Goal: Information Seeking & Learning: Learn about a topic

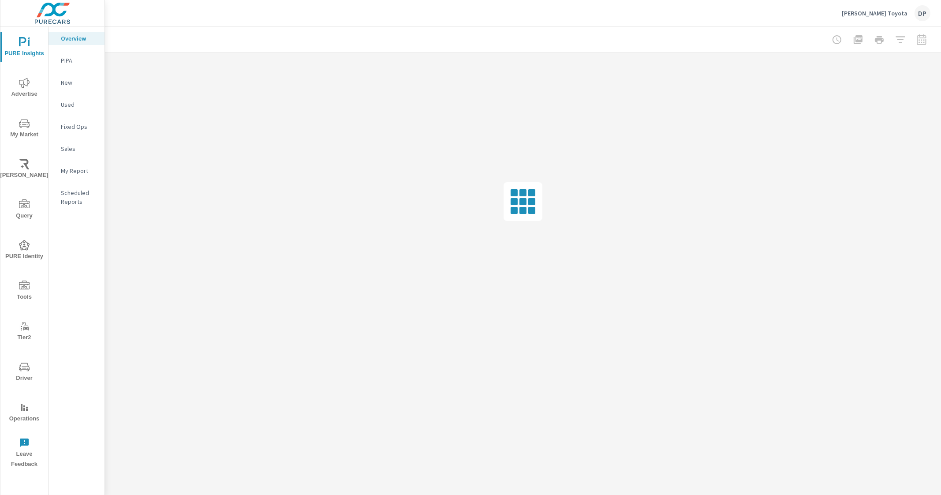
click at [27, 112] on div "PURE Insights Advertise My Market [PERSON_NAME] Query PURE Identity Tools Tier2…" at bounding box center [24, 249] width 48 height 446
click at [24, 116] on button "My Market" at bounding box center [24, 128] width 48 height 30
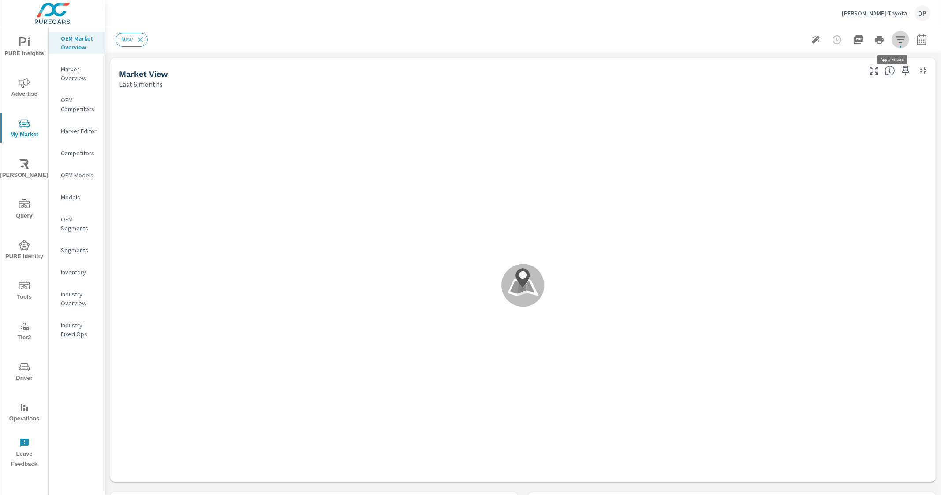
click at [895, 42] on icon "button" at bounding box center [900, 39] width 11 height 11
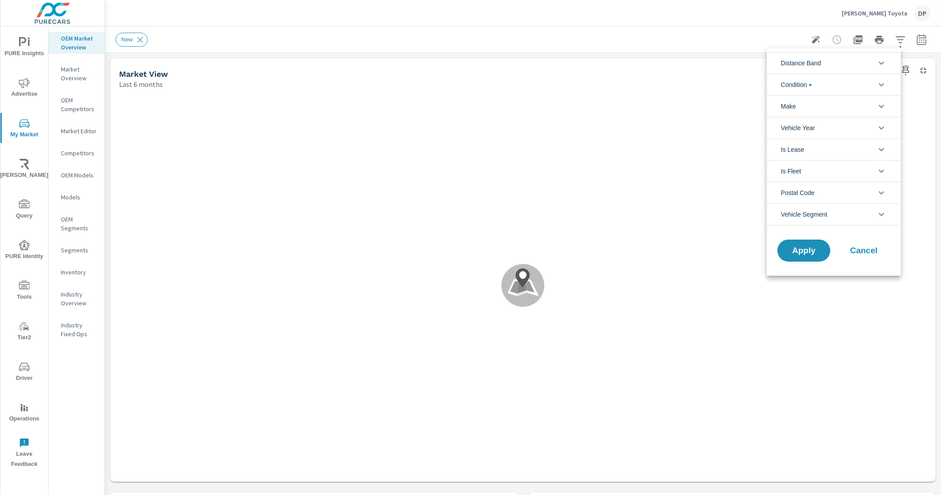
click at [843, 104] on li "Make" at bounding box center [834, 106] width 134 height 22
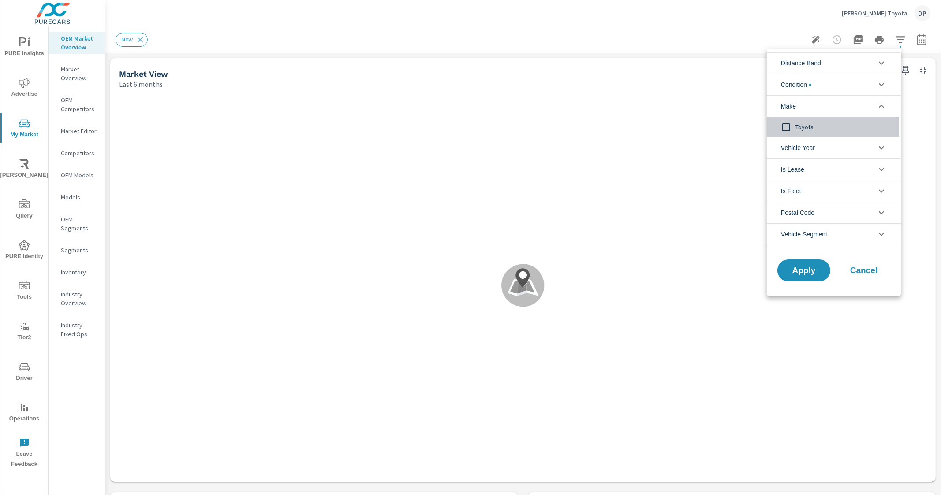
click at [800, 128] on span "Toyota" at bounding box center [843, 127] width 97 height 11
click at [720, 42] on div at bounding box center [470, 247] width 941 height 495
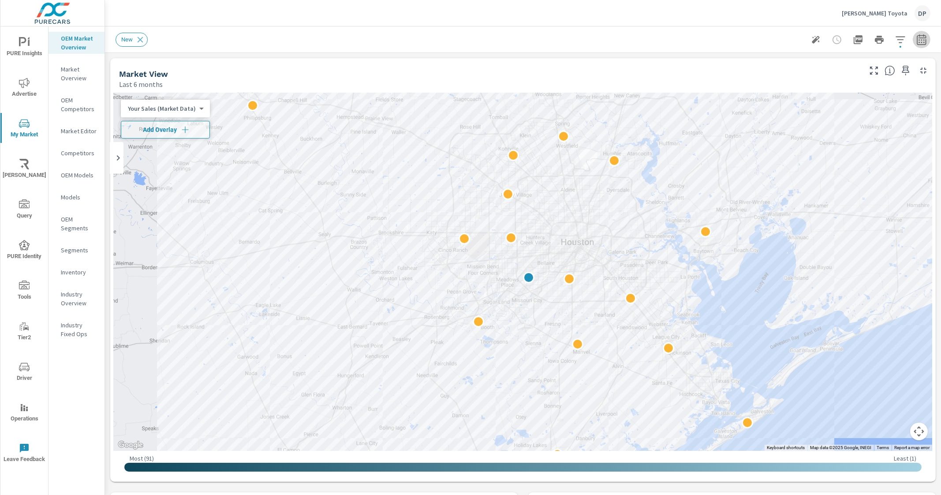
click at [916, 34] on icon "button" at bounding box center [921, 39] width 11 height 11
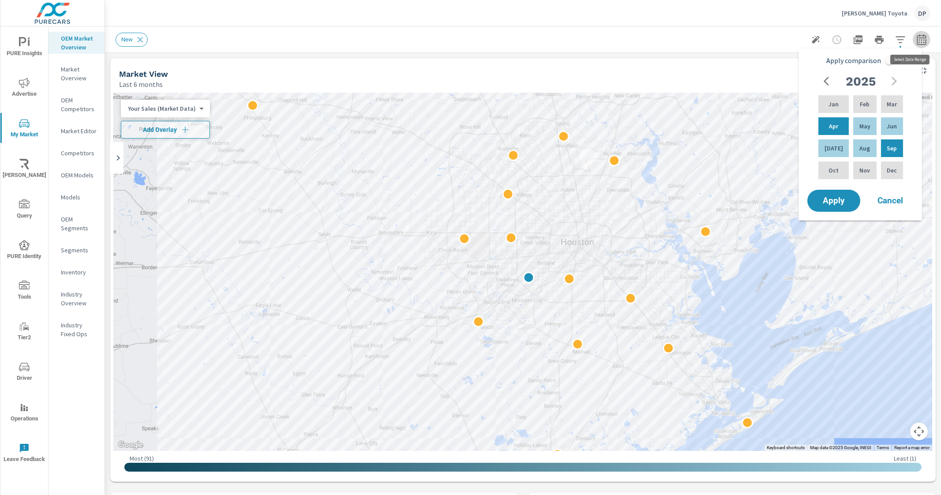
click at [917, 35] on icon "button" at bounding box center [921, 39] width 9 height 11
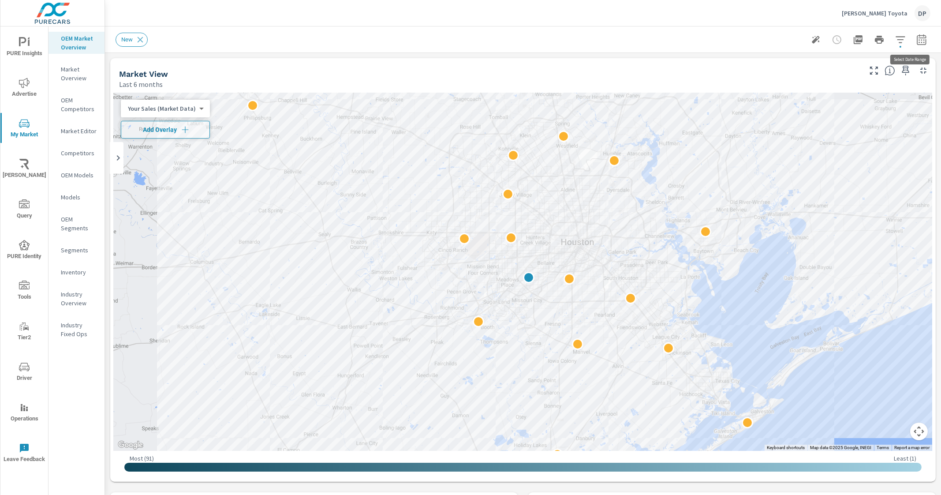
click at [917, 35] on icon "button" at bounding box center [921, 39] width 9 height 11
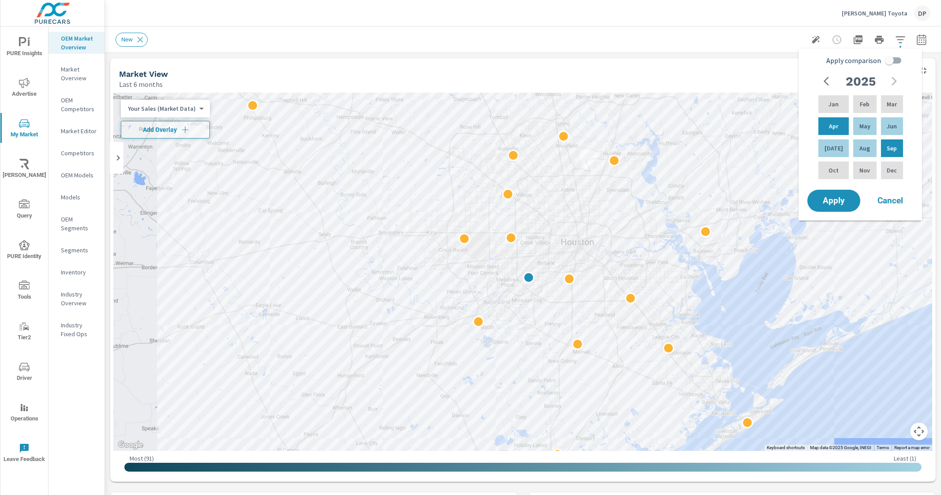
click at [632, 41] on div "New" at bounding box center [451, 40] width 670 height 14
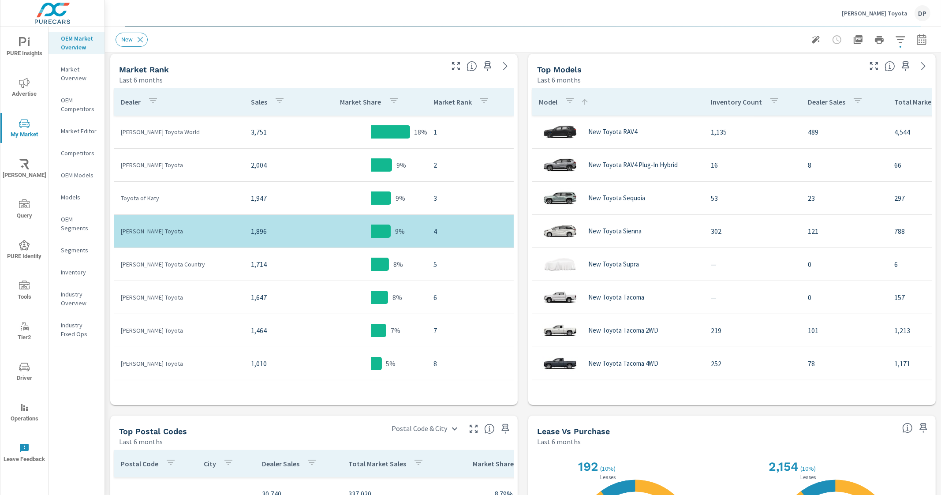
scroll to position [440, 0]
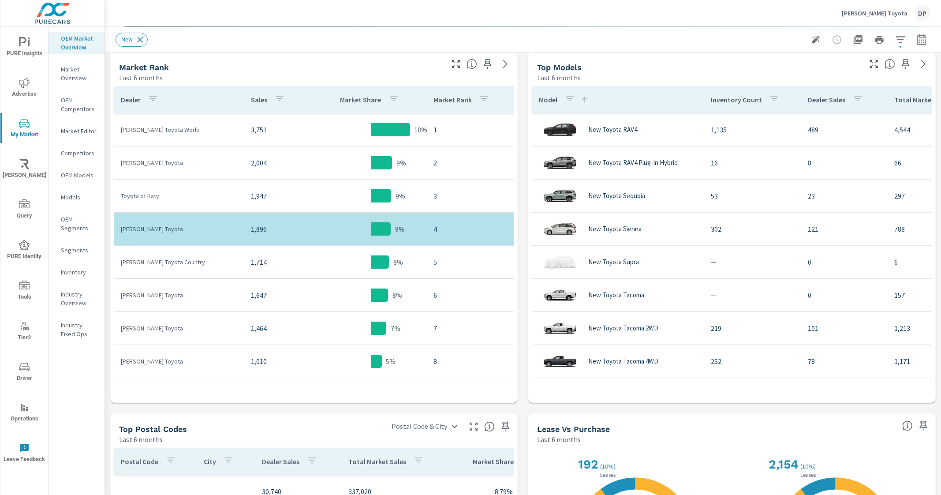
click at [139, 39] on icon at bounding box center [140, 40] width 10 height 10
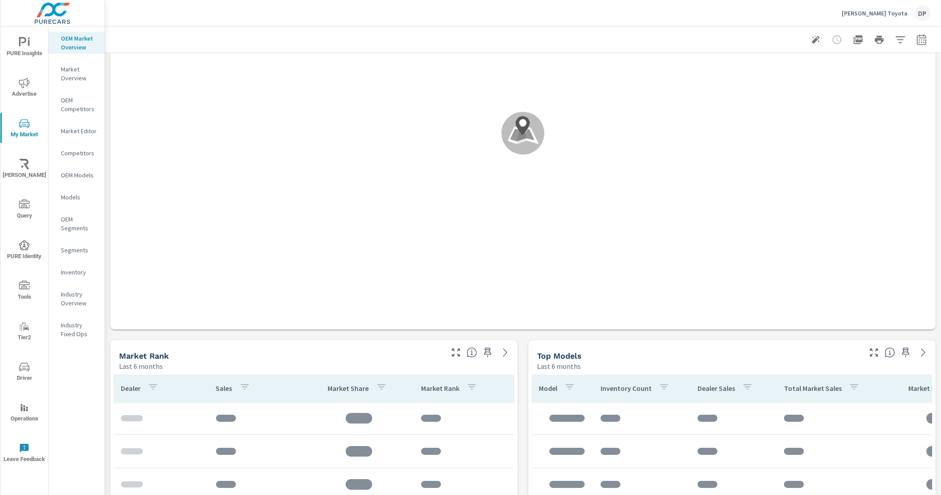
scroll to position [165, 0]
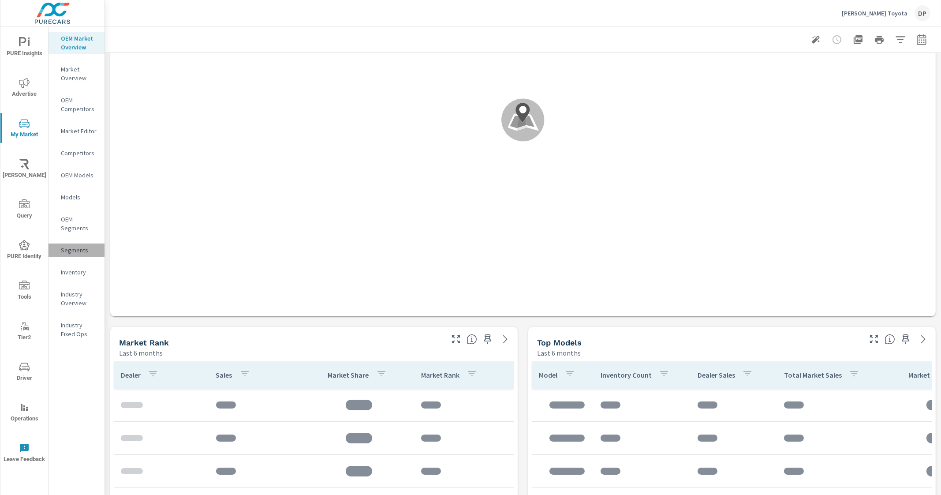
click at [73, 250] on p "Segments" at bounding box center [79, 250] width 37 height 9
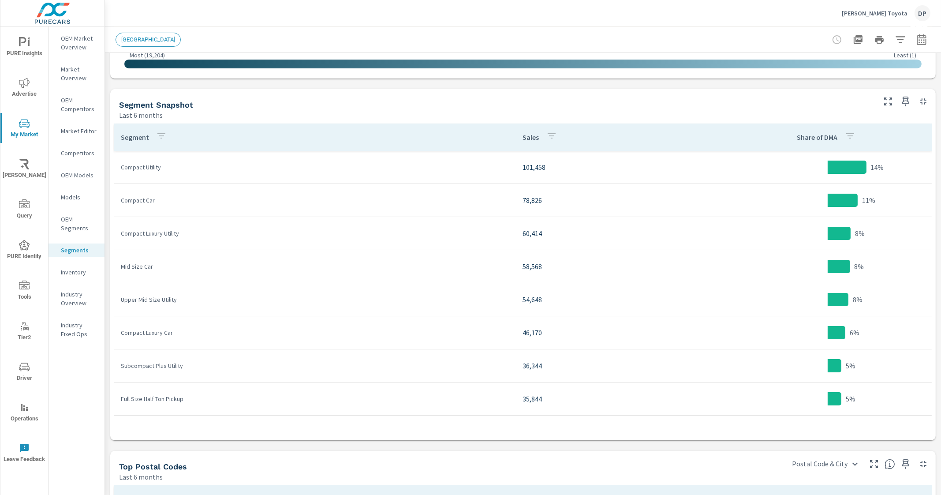
scroll to position [403, 0]
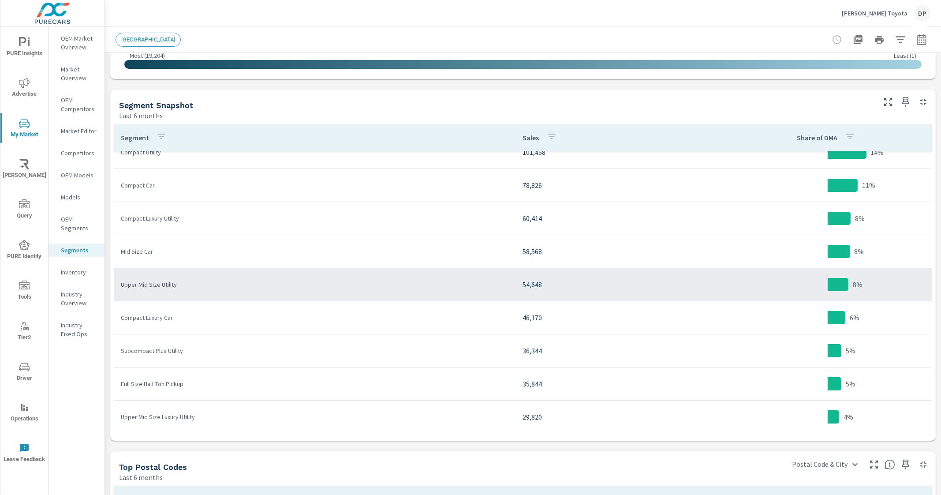
scroll to position [55, 0]
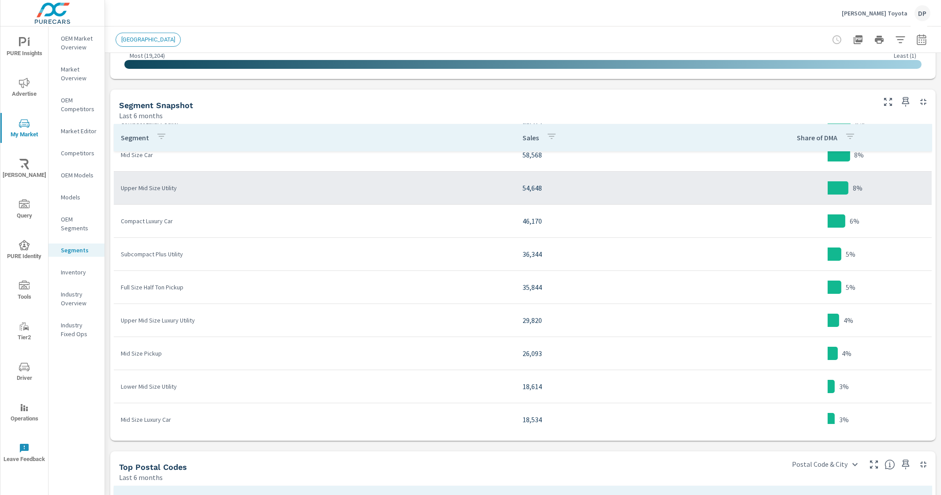
scroll to position [165, 0]
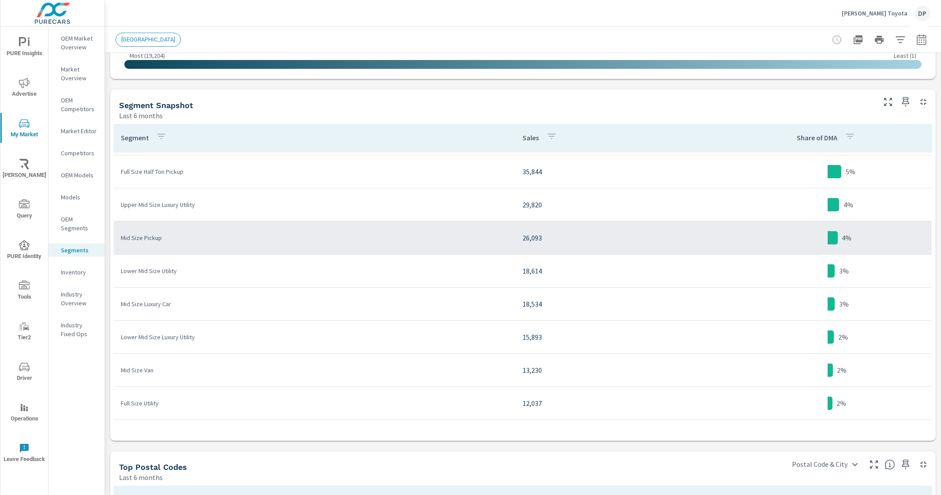
scroll to position [276, 0]
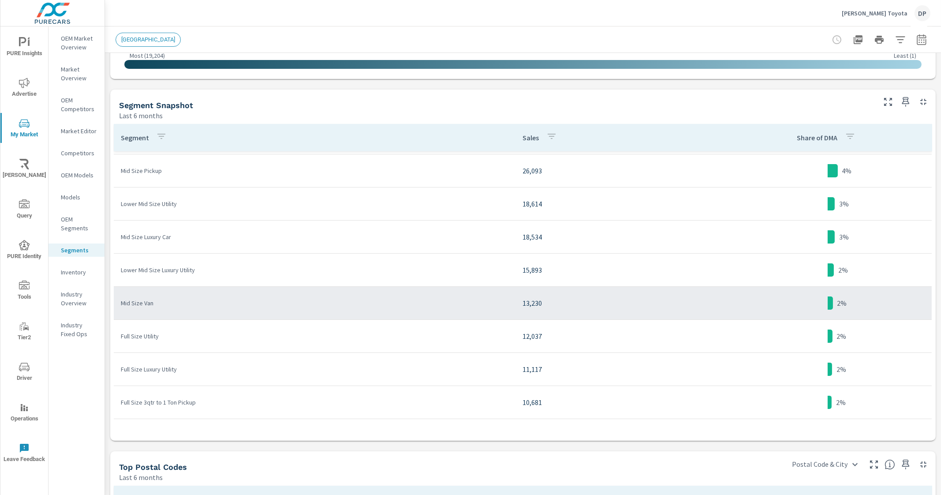
scroll to position [385, 0]
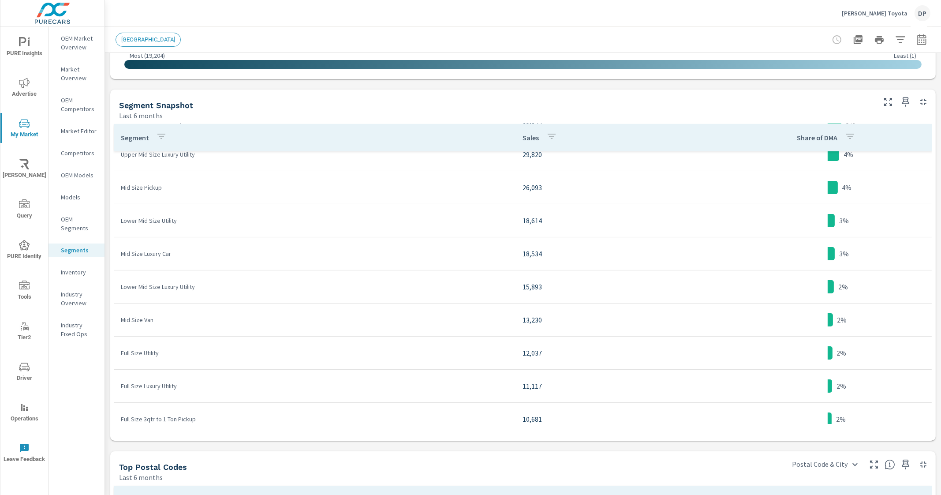
scroll to position [276, 0]
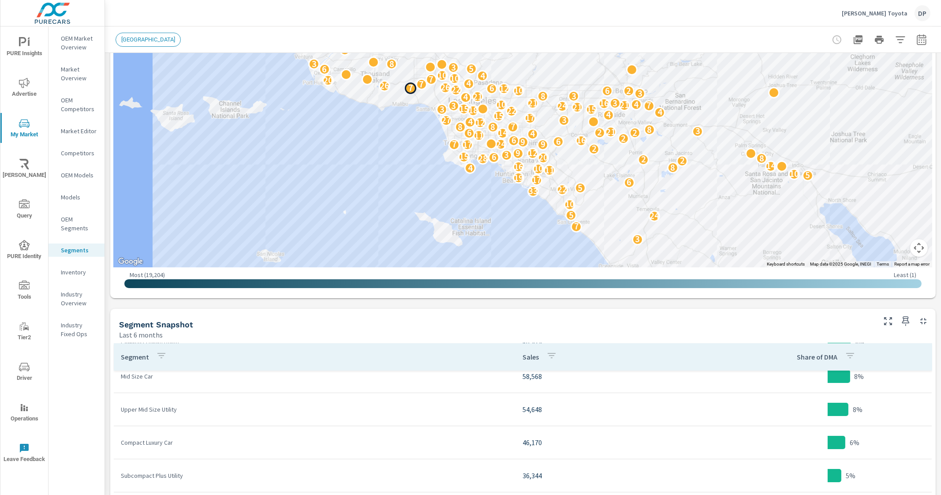
scroll to position [182, 0]
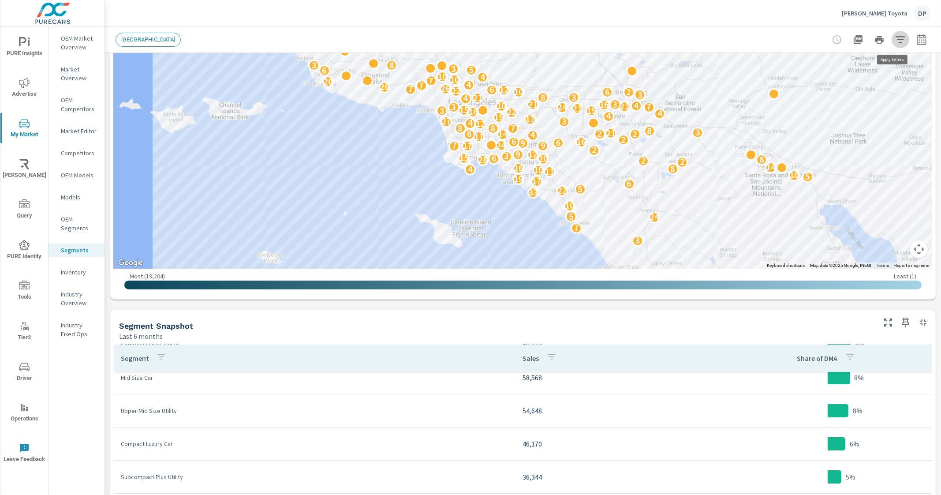
click at [895, 37] on icon "button" at bounding box center [899, 39] width 9 height 7
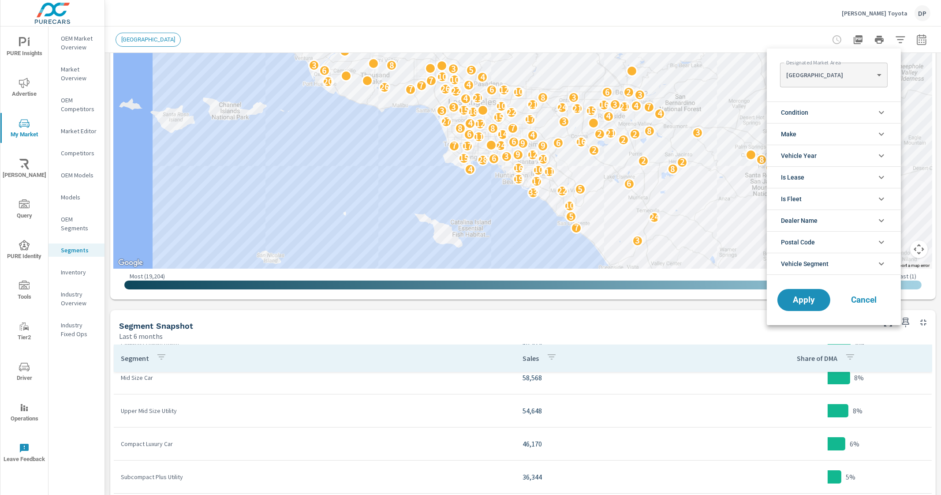
click at [847, 82] on body "PURE Insights Advertise My Market [PERSON_NAME] Query PURE Identity Tools Tier2…" at bounding box center [470, 247] width 941 height 495
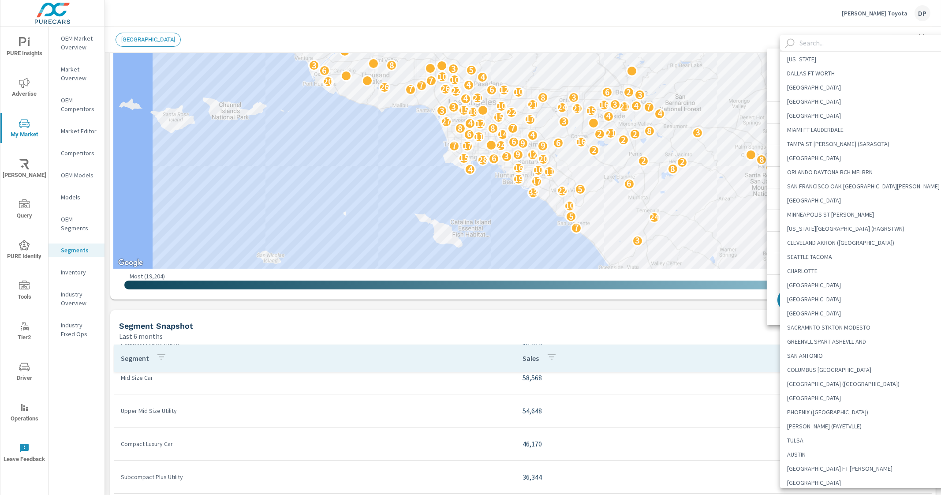
scroll to position [0, 0]
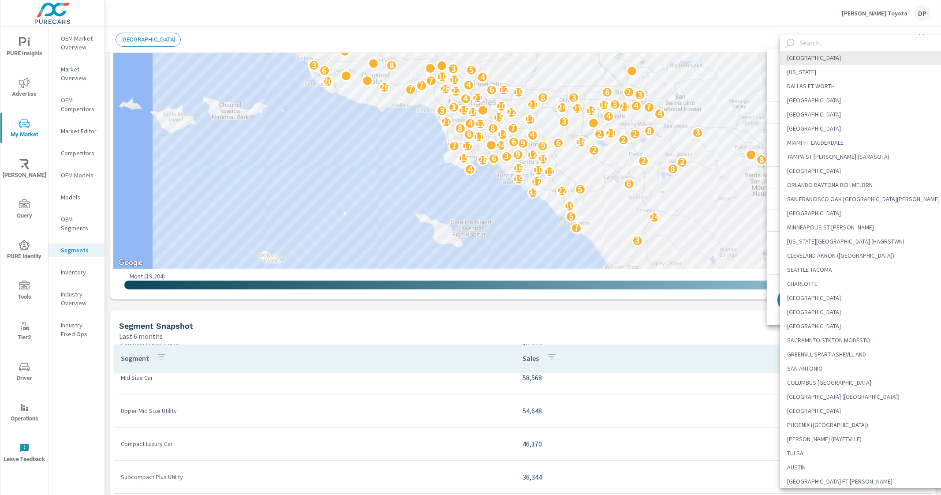
click at [813, 47] on input "text" at bounding box center [875, 42] width 159 height 15
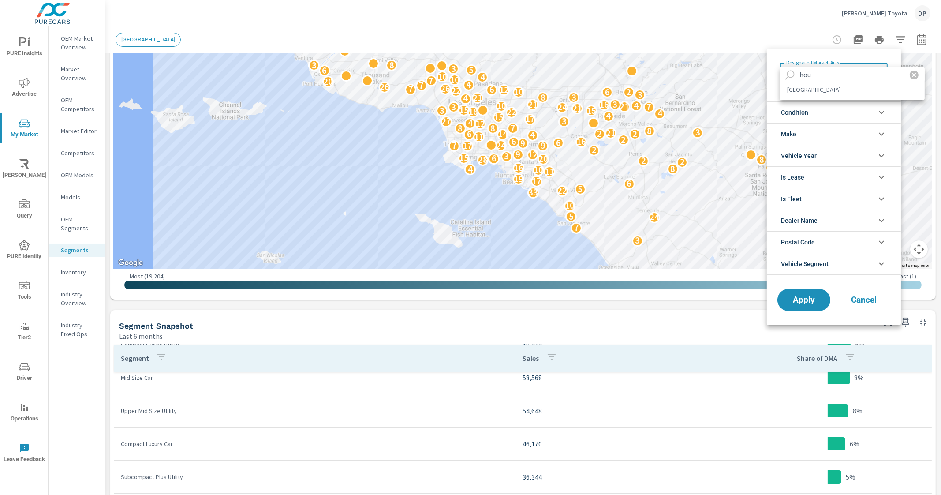
type input "hou"
click at [789, 86] on li "[GEOGRAPHIC_DATA]" at bounding box center [852, 89] width 145 height 14
type Area "[GEOGRAPHIC_DATA]"
click at [822, 302] on button "Apply" at bounding box center [803, 299] width 55 height 23
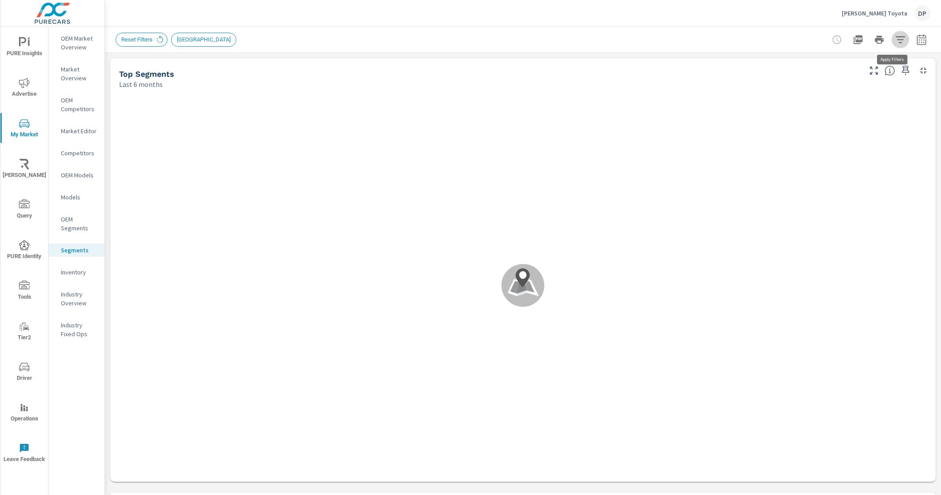
click at [895, 34] on icon "button" at bounding box center [900, 39] width 11 height 11
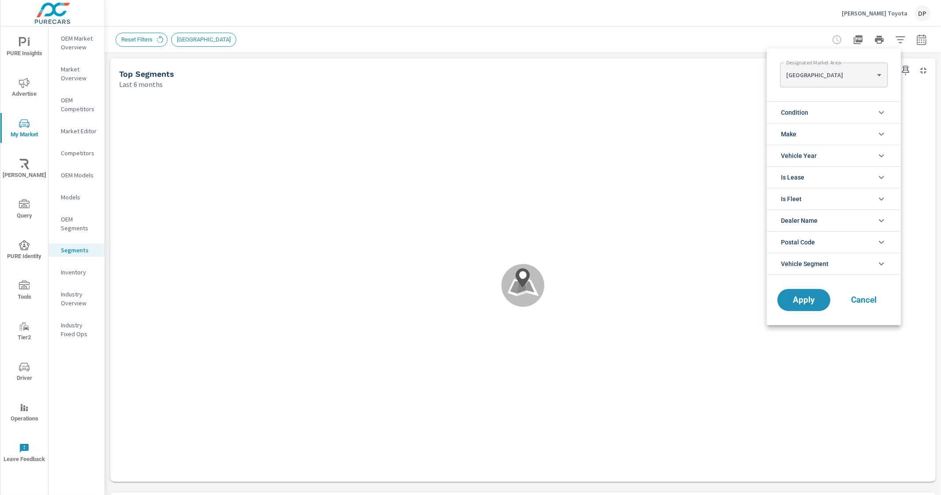
scroll to position [99, 0]
click at [829, 134] on li "Make" at bounding box center [834, 134] width 134 height 22
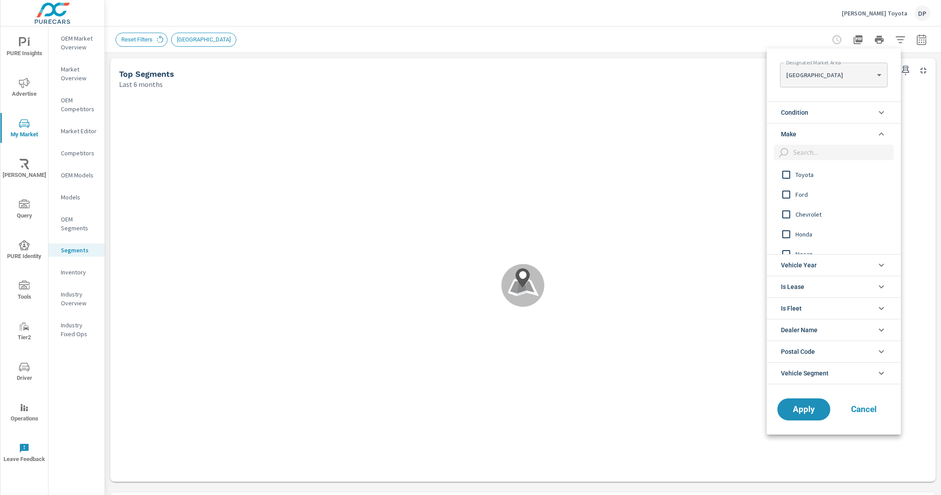
click at [804, 175] on span "Toyota" at bounding box center [843, 174] width 97 height 11
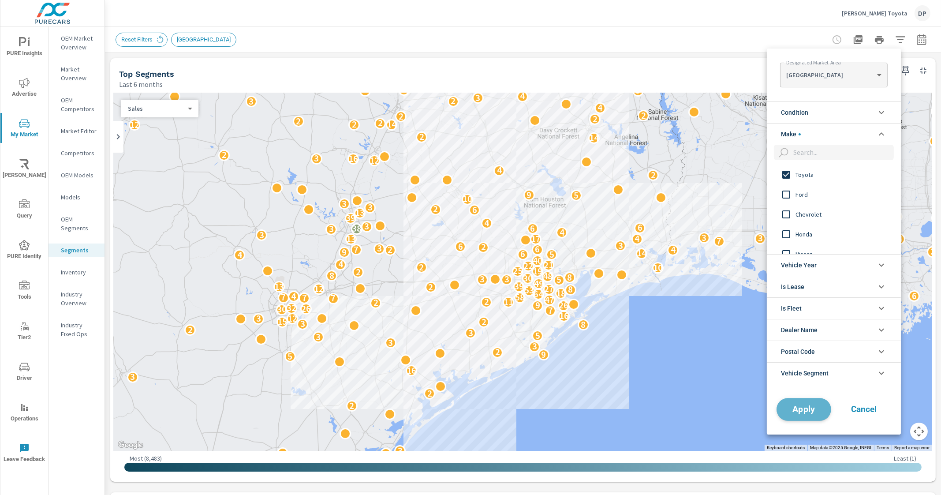
click at [798, 407] on span "Apply" at bounding box center [804, 409] width 36 height 8
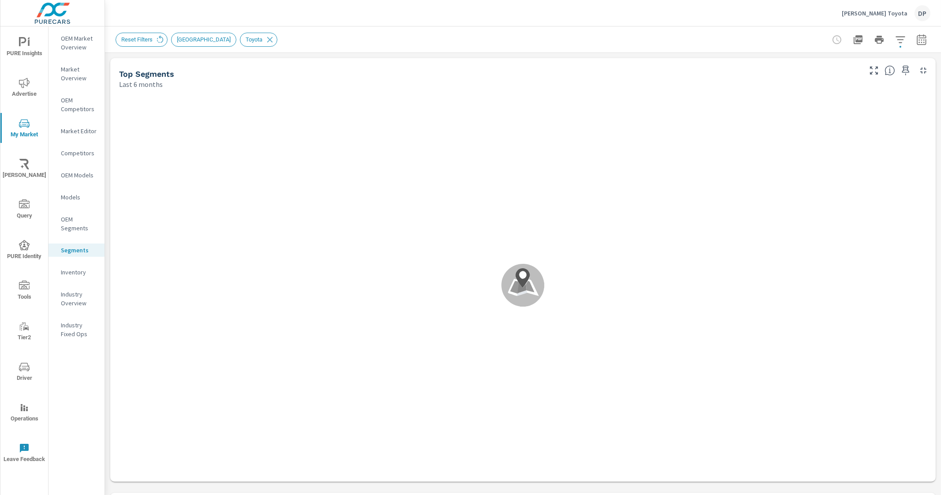
scroll to position [99, 0]
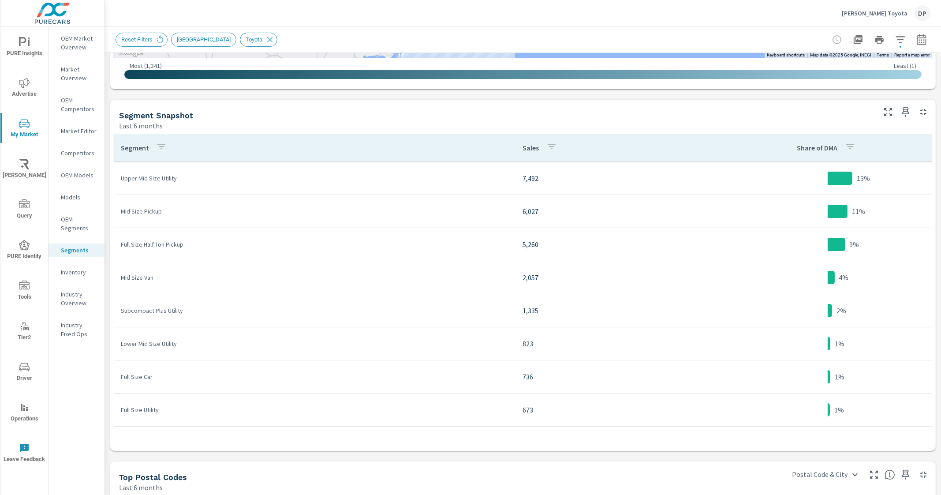
scroll to position [413, 0]
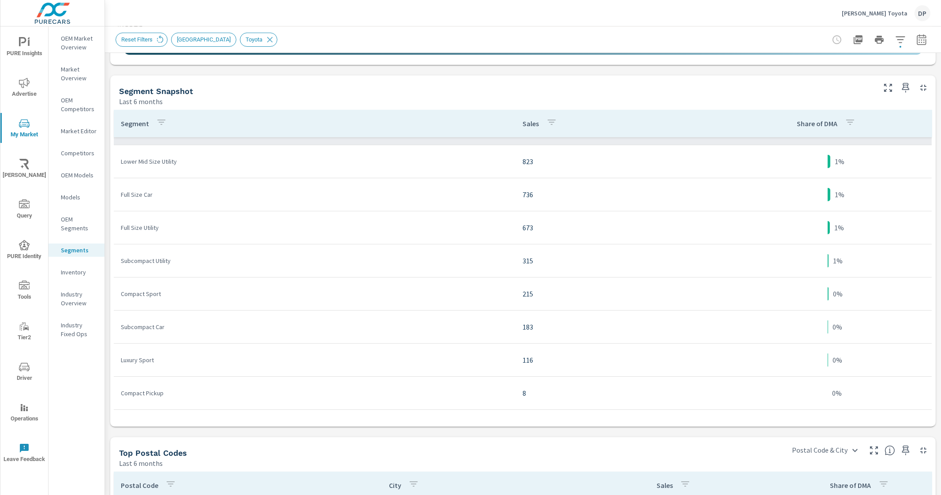
scroll to position [413, 0]
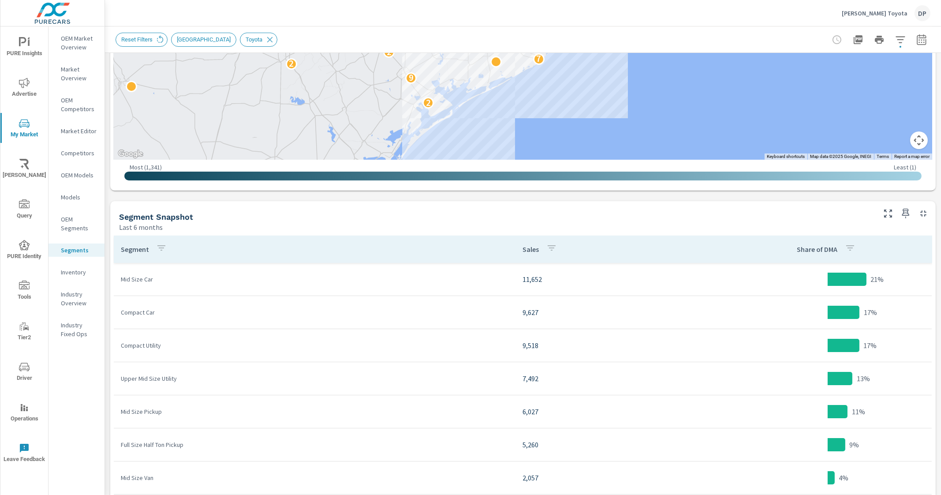
scroll to position [248, 0]
